Goal: Check status

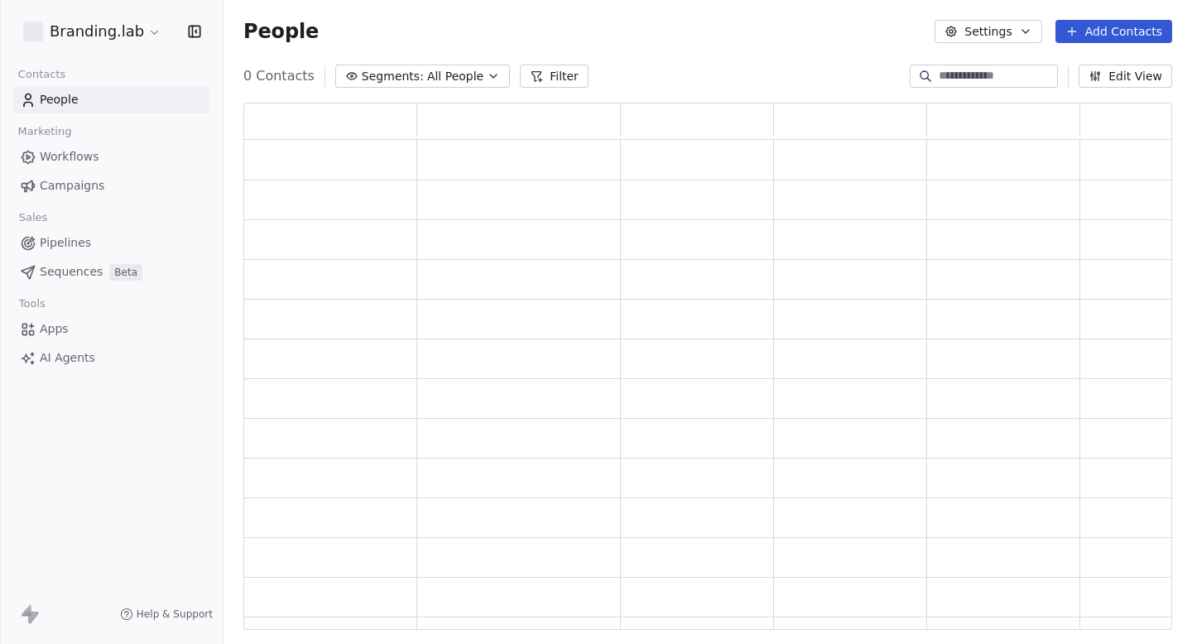
scroll to position [527, 929]
click at [76, 187] on span "Campaigns" at bounding box center [72, 185] width 65 height 17
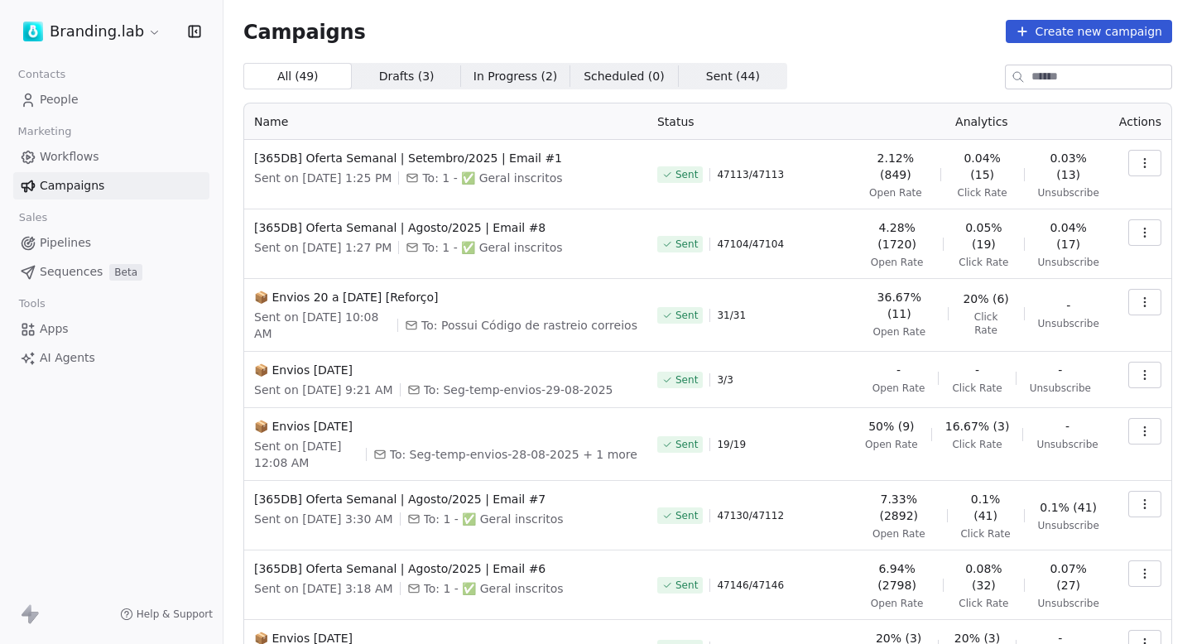
drag, startPoint x: 724, startPoint y: 178, endPoint x: 793, endPoint y: 177, distance: 69.6
click at [793, 177] on div "Sent 47113 / 47113" at bounding box center [751, 175] width 187 height 50
click at [795, 177] on div "Sent 47113 / 47113" at bounding box center [751, 175] width 187 height 50
click at [512, 226] on span "[365DB] Oferta Semanal | Agosto/2025 | Email #8" at bounding box center [445, 227] width 383 height 17
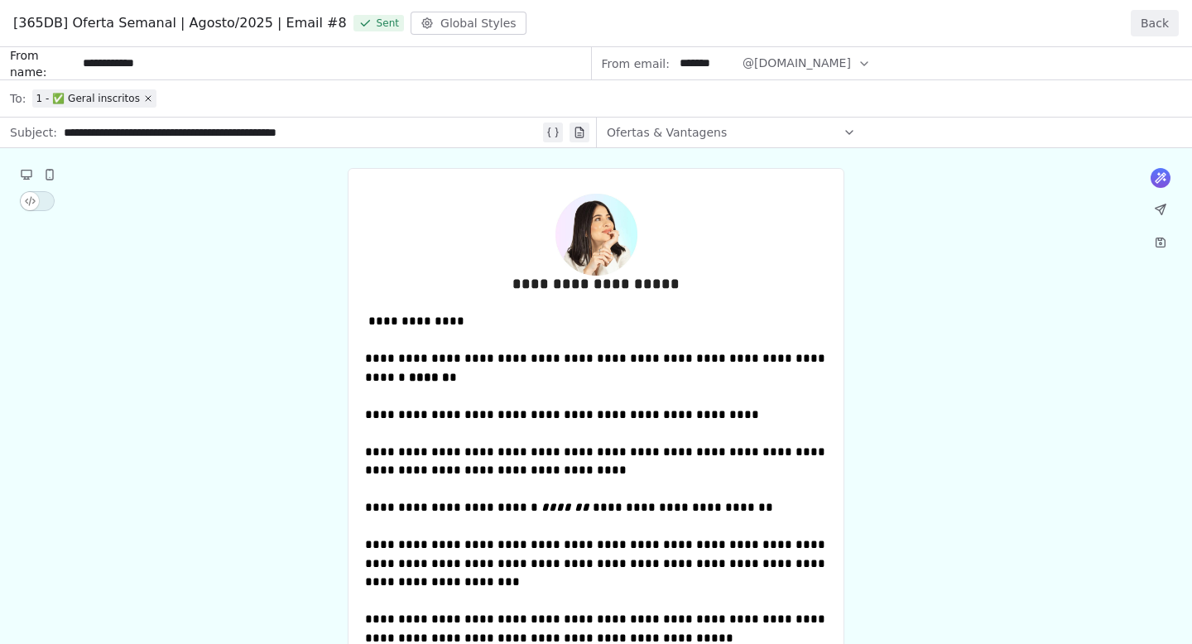
click at [1149, 22] on button "Back" at bounding box center [1155, 23] width 48 height 26
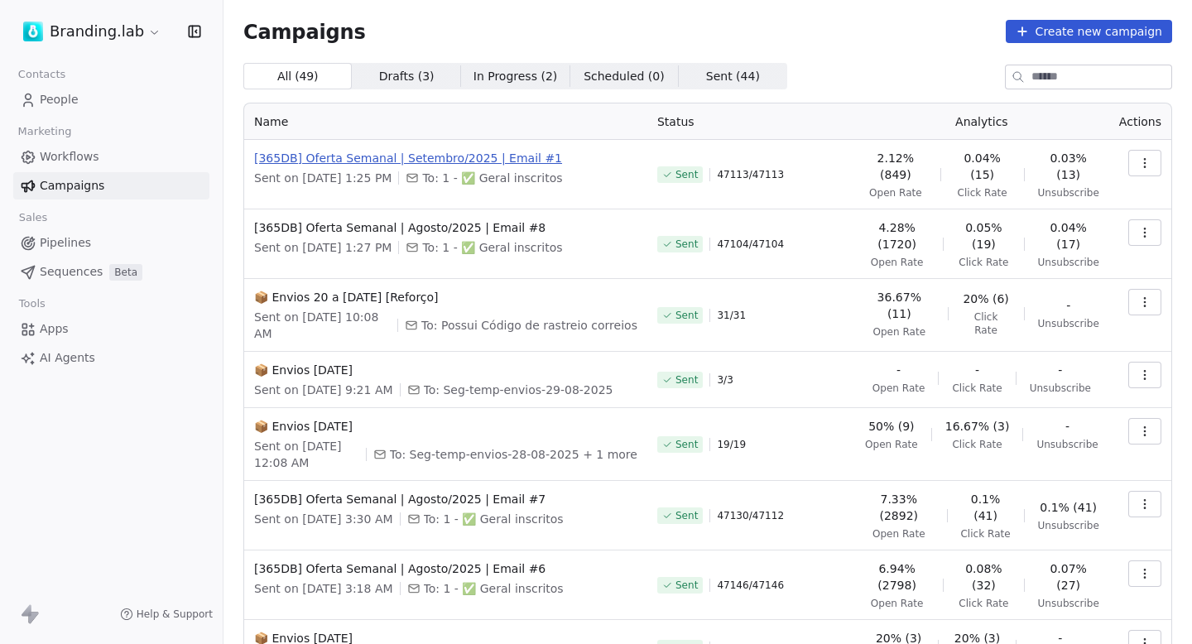
click at [503, 165] on span "[365DB] Oferta Semanal | Setembro/2025 | Email #1" at bounding box center [445, 158] width 383 height 17
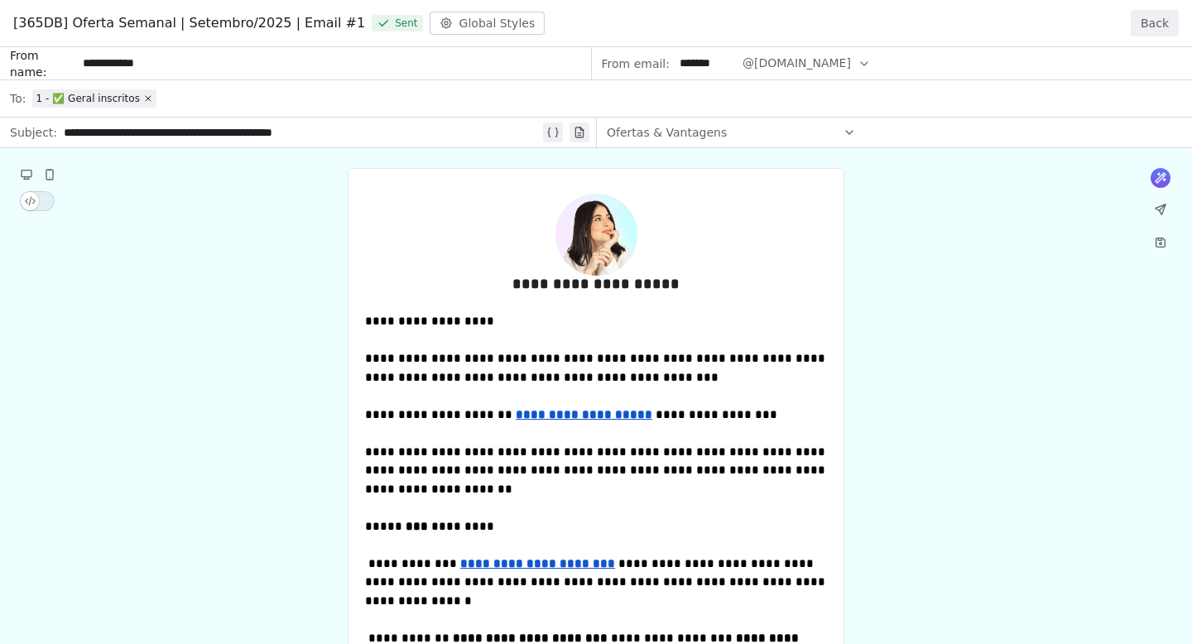
click at [1144, 22] on button "Back" at bounding box center [1155, 23] width 48 height 26
